Goal: Information Seeking & Learning: Learn about a topic

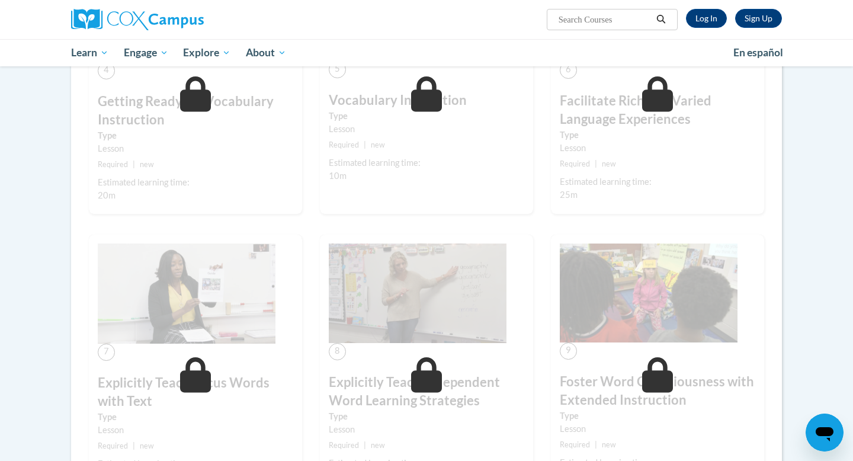
scroll to position [608, 0]
click at [693, 17] on link "Log In" at bounding box center [706, 18] width 41 height 19
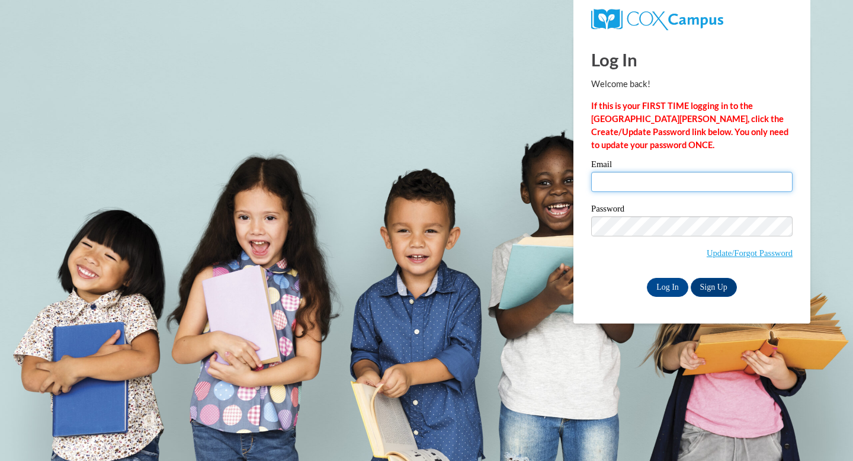
click at [655, 183] on input "Email" at bounding box center [691, 182] width 201 height 20
type input "christy.goff@woodlands-school.org"
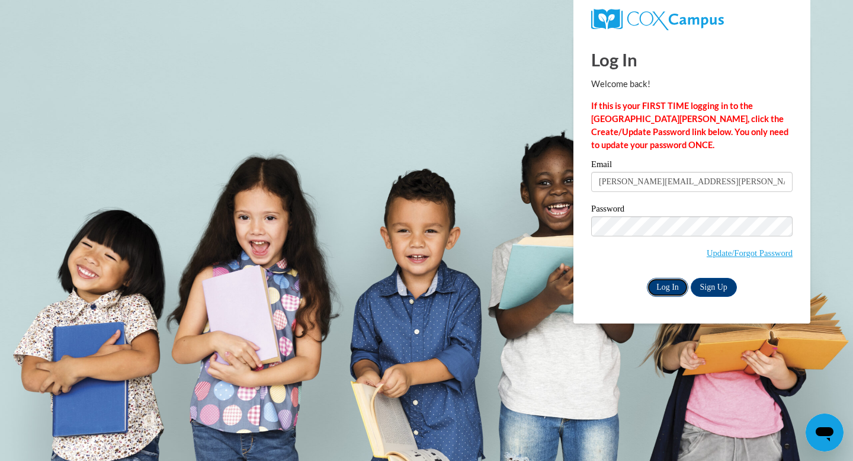
click at [659, 283] on input "Log In" at bounding box center [667, 287] width 41 height 19
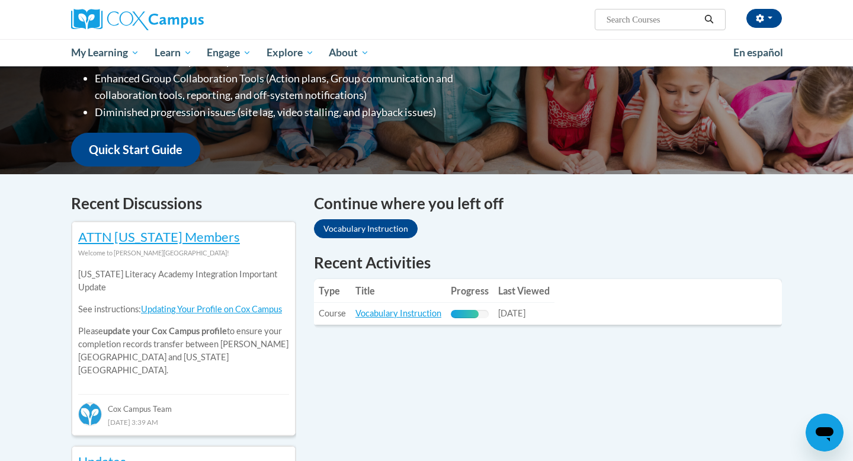
scroll to position [251, 0]
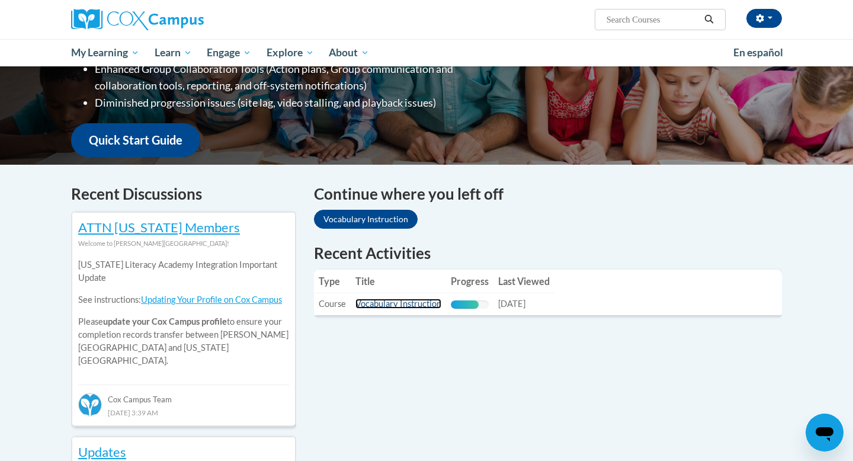
click at [393, 303] on link "Vocabulary Instruction" at bounding box center [398, 304] width 86 height 10
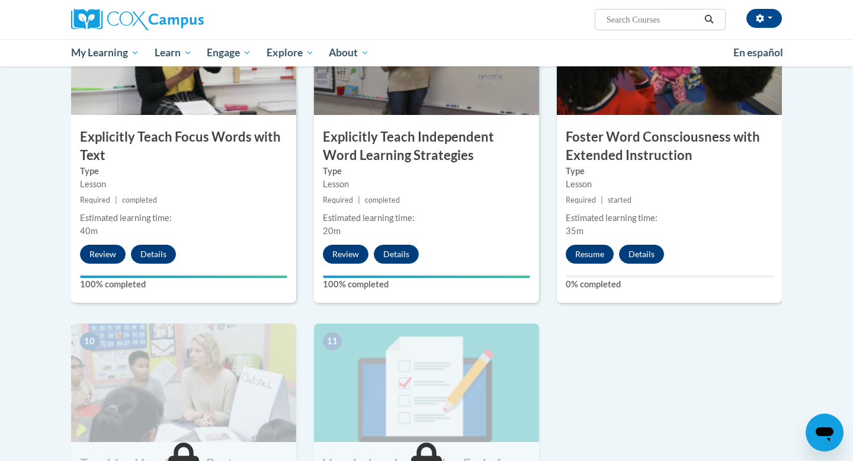
scroll to position [988, 0]
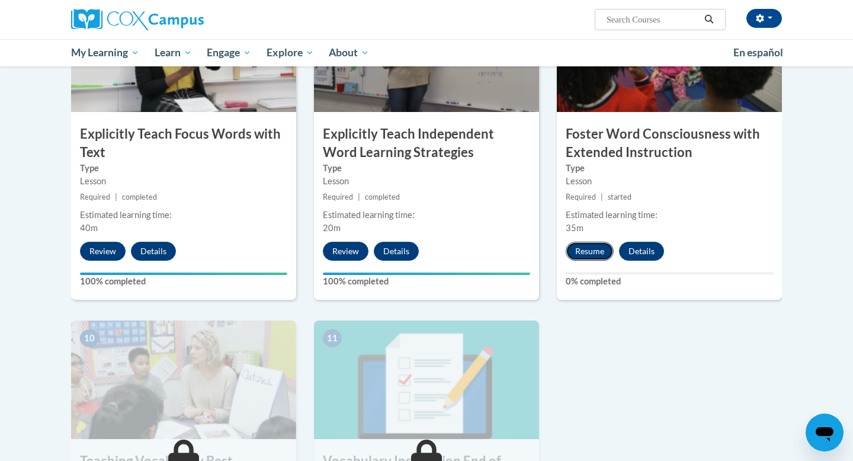
click at [594, 248] on button "Resume" at bounding box center [590, 251] width 48 height 19
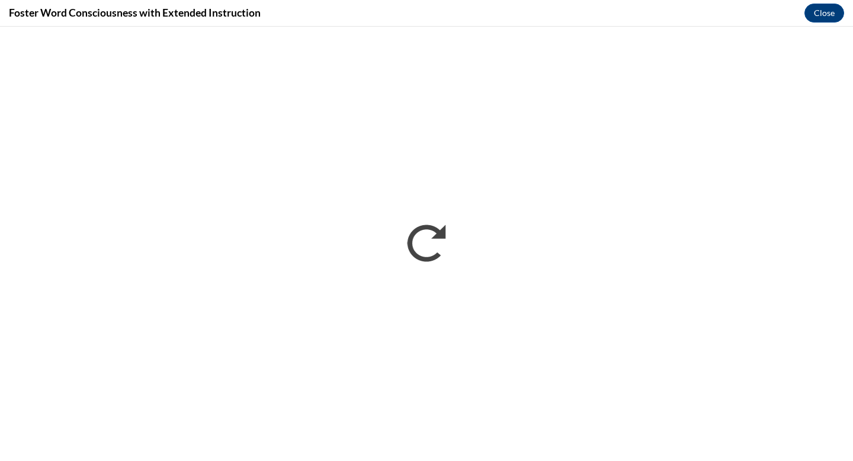
scroll to position [0, 0]
click at [814, 14] on button "Close" at bounding box center [825, 13] width 40 height 19
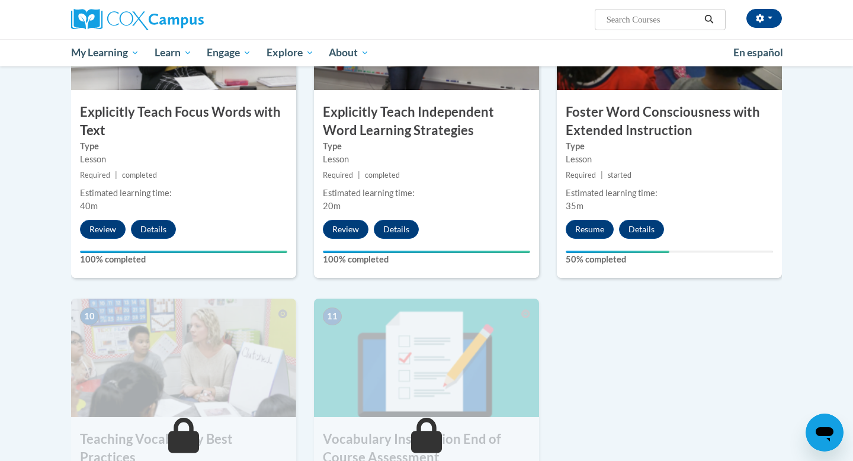
scroll to position [1015, 0]
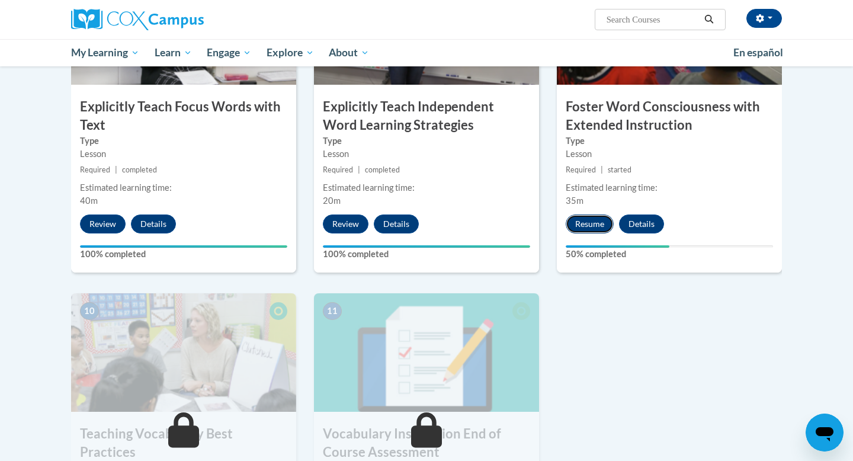
click at [592, 226] on button "Resume" at bounding box center [590, 223] width 48 height 19
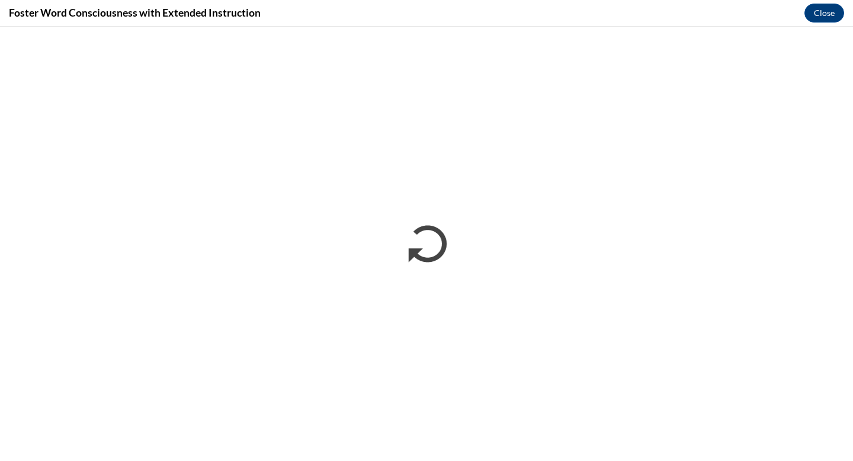
scroll to position [0, 0]
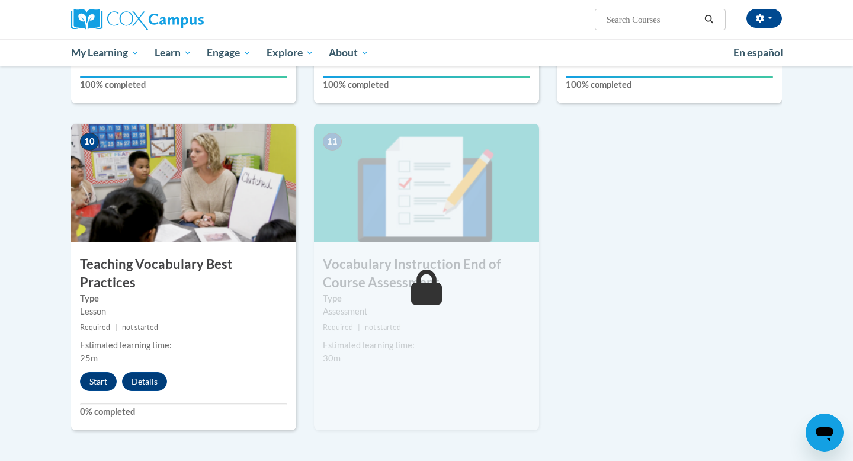
scroll to position [1185, 0]
click at [97, 371] on button "Start" at bounding box center [98, 380] width 37 height 19
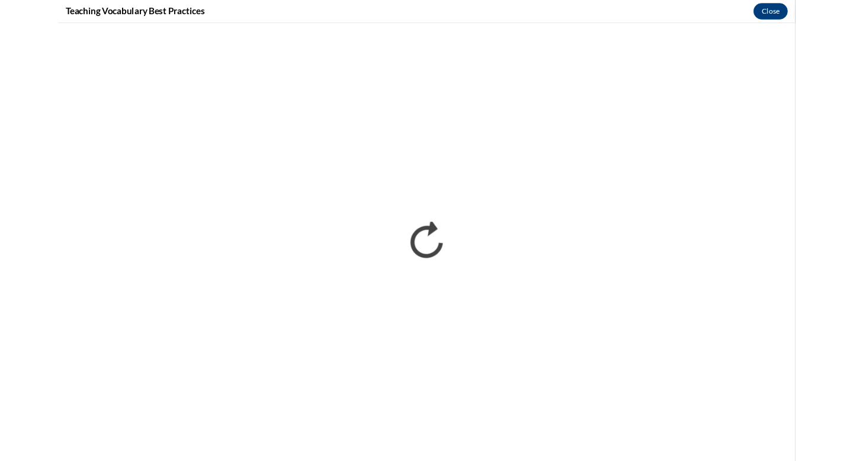
scroll to position [0, 0]
